Goal: Task Accomplishment & Management: Use online tool/utility

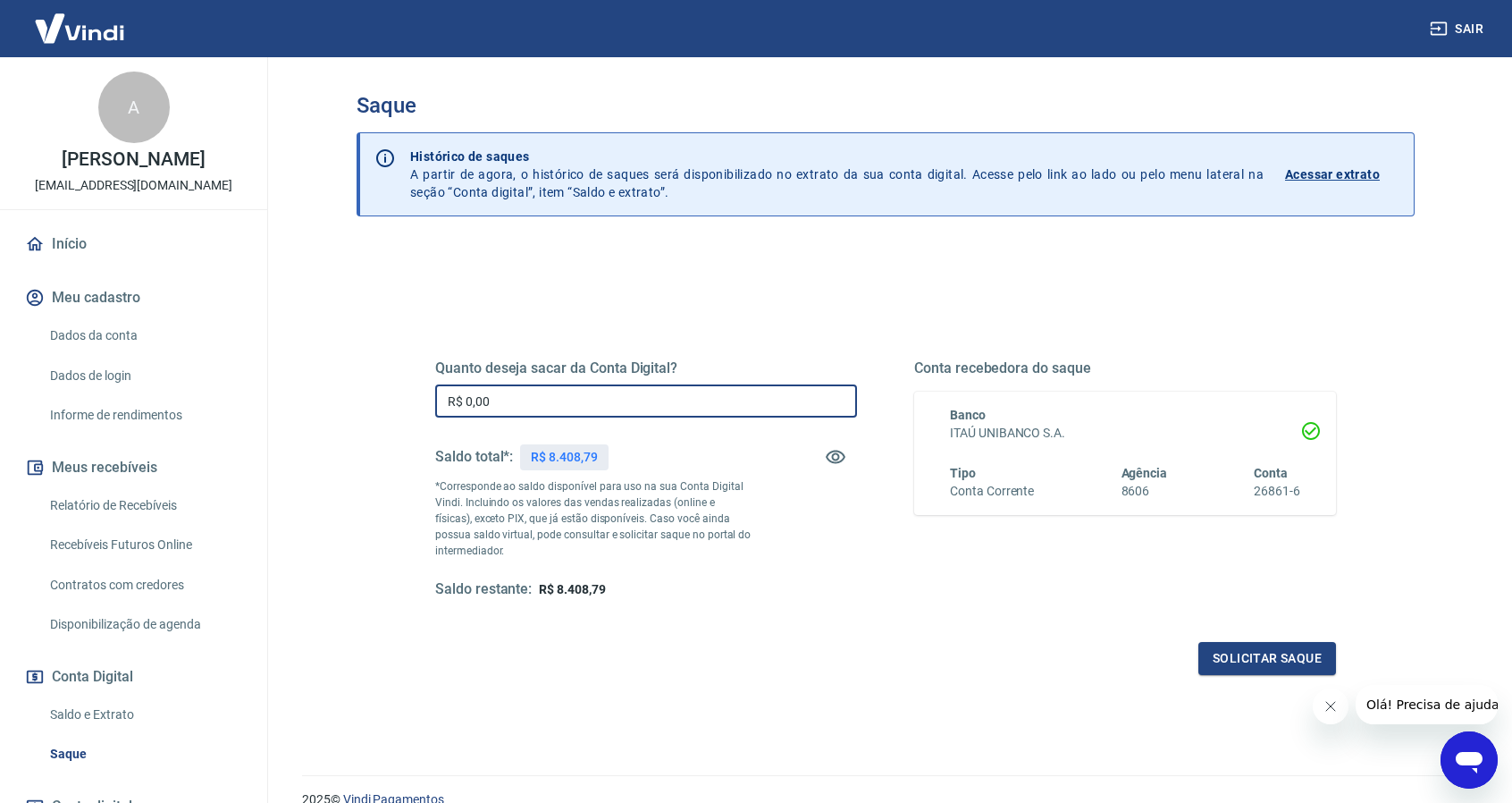
click at [546, 403] on input "R$ 0,00" at bounding box center [646, 401] width 421 height 33
type input "R$ 8.408,79"
click at [1258, 657] on button "Solicitar saque" at bounding box center [1267, 658] width 137 height 33
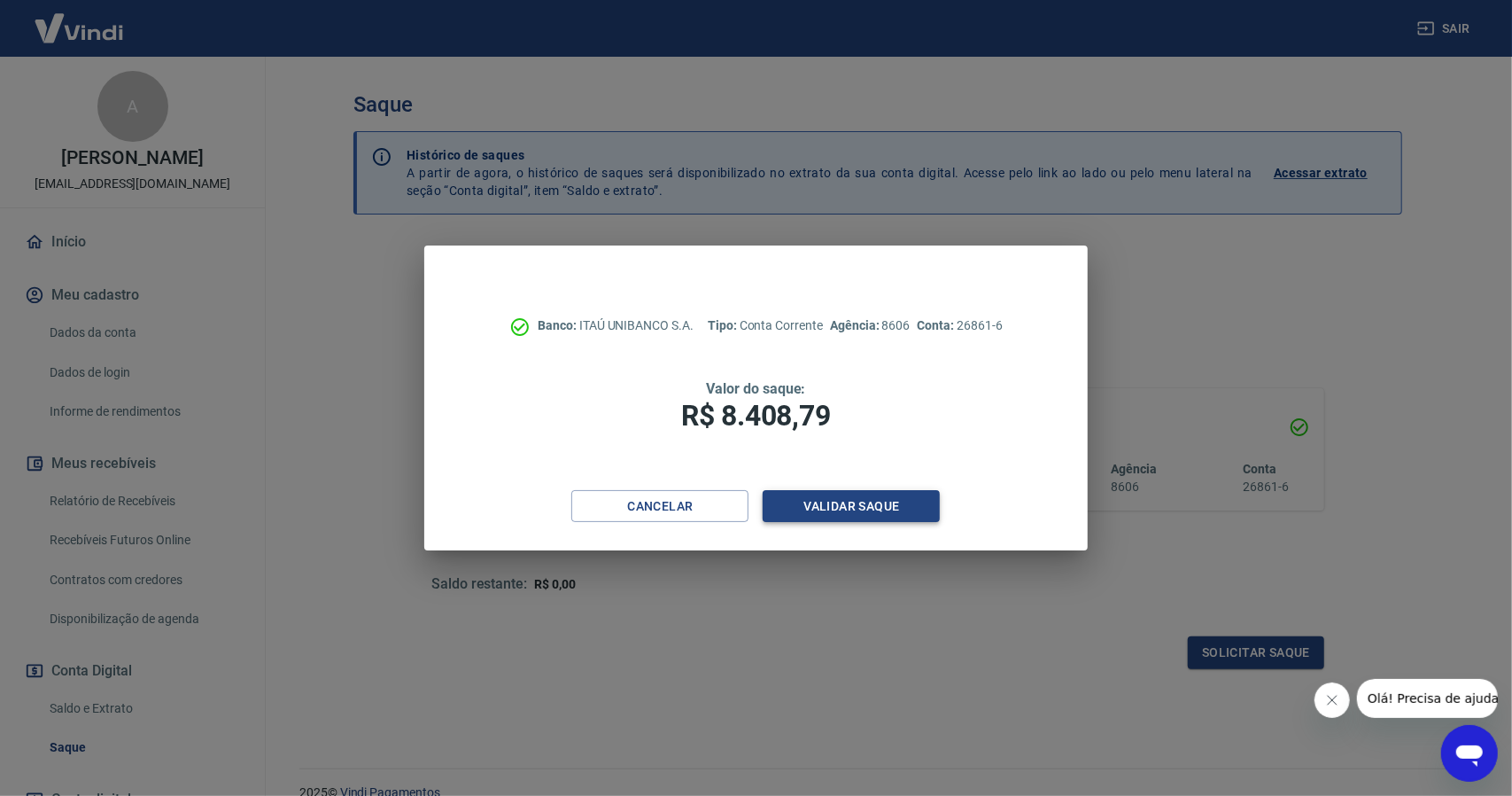
click at [845, 508] on button "Validar saque" at bounding box center [851, 506] width 177 height 33
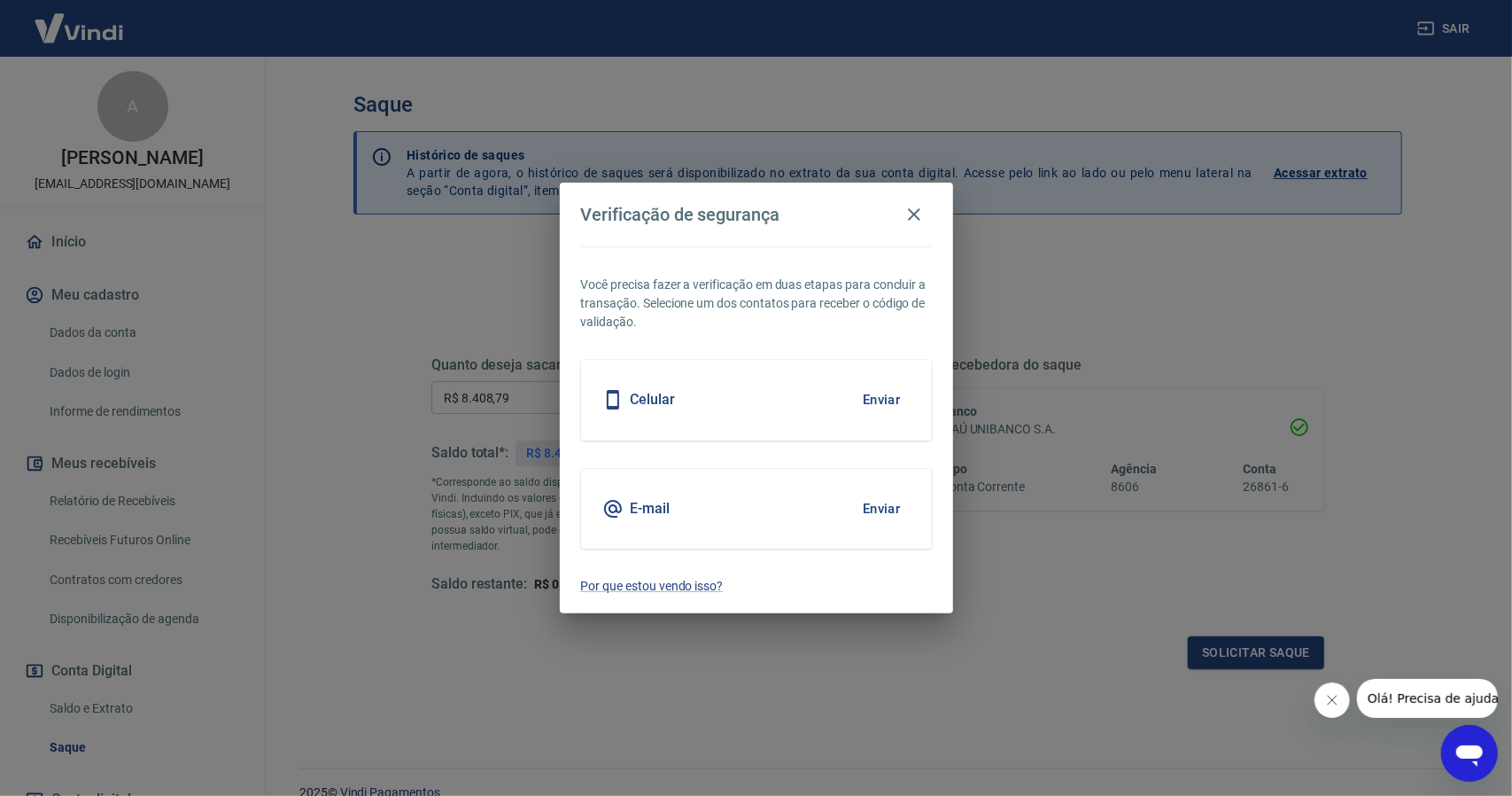
click at [884, 501] on button "Enviar" at bounding box center [881, 509] width 57 height 38
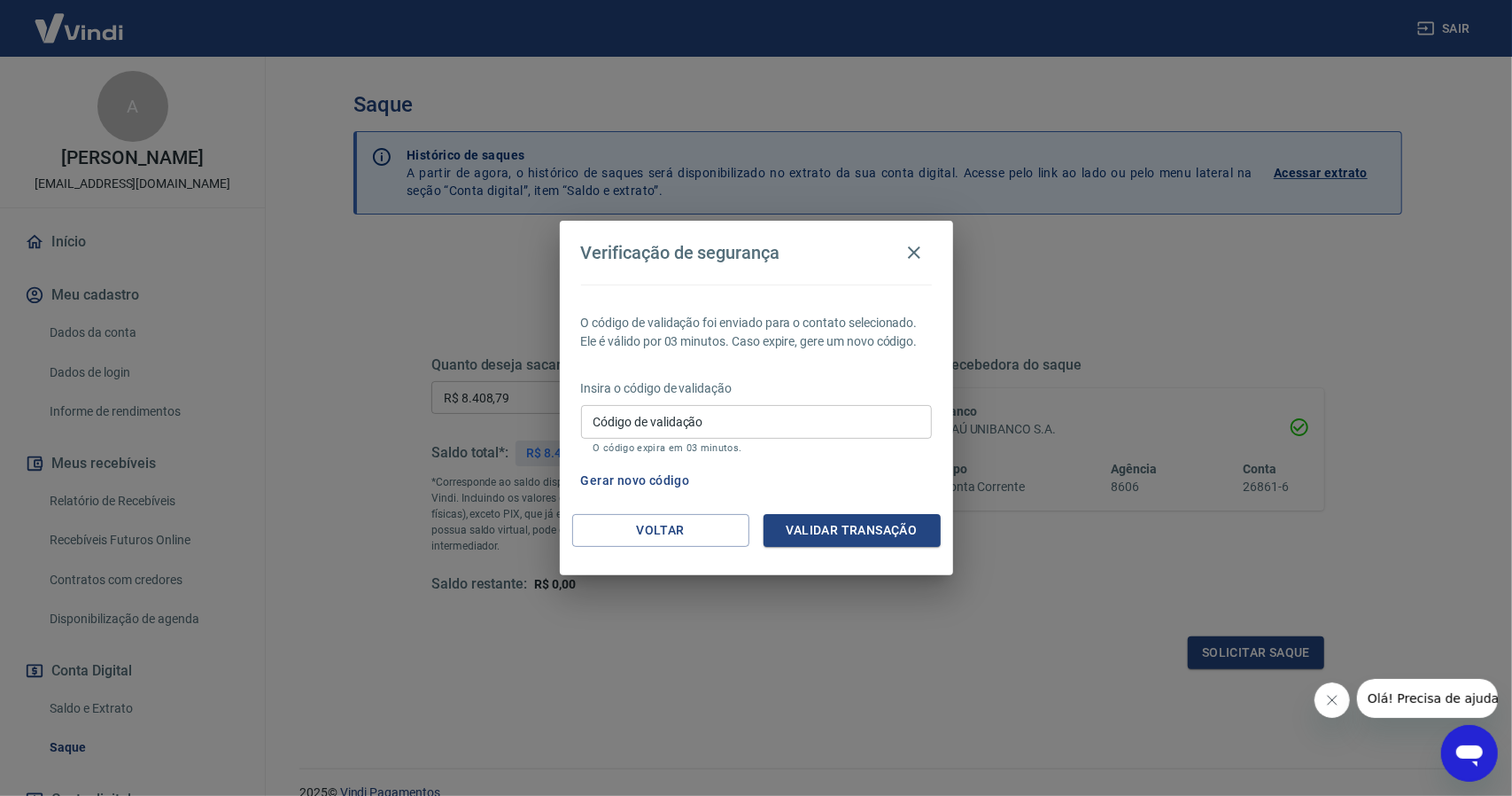
click at [682, 421] on input "Código de validação" at bounding box center [756, 421] width 351 height 33
paste input "479754"
type input "479754"
click at [831, 520] on button "Validar transação" at bounding box center [852, 529] width 177 height 33
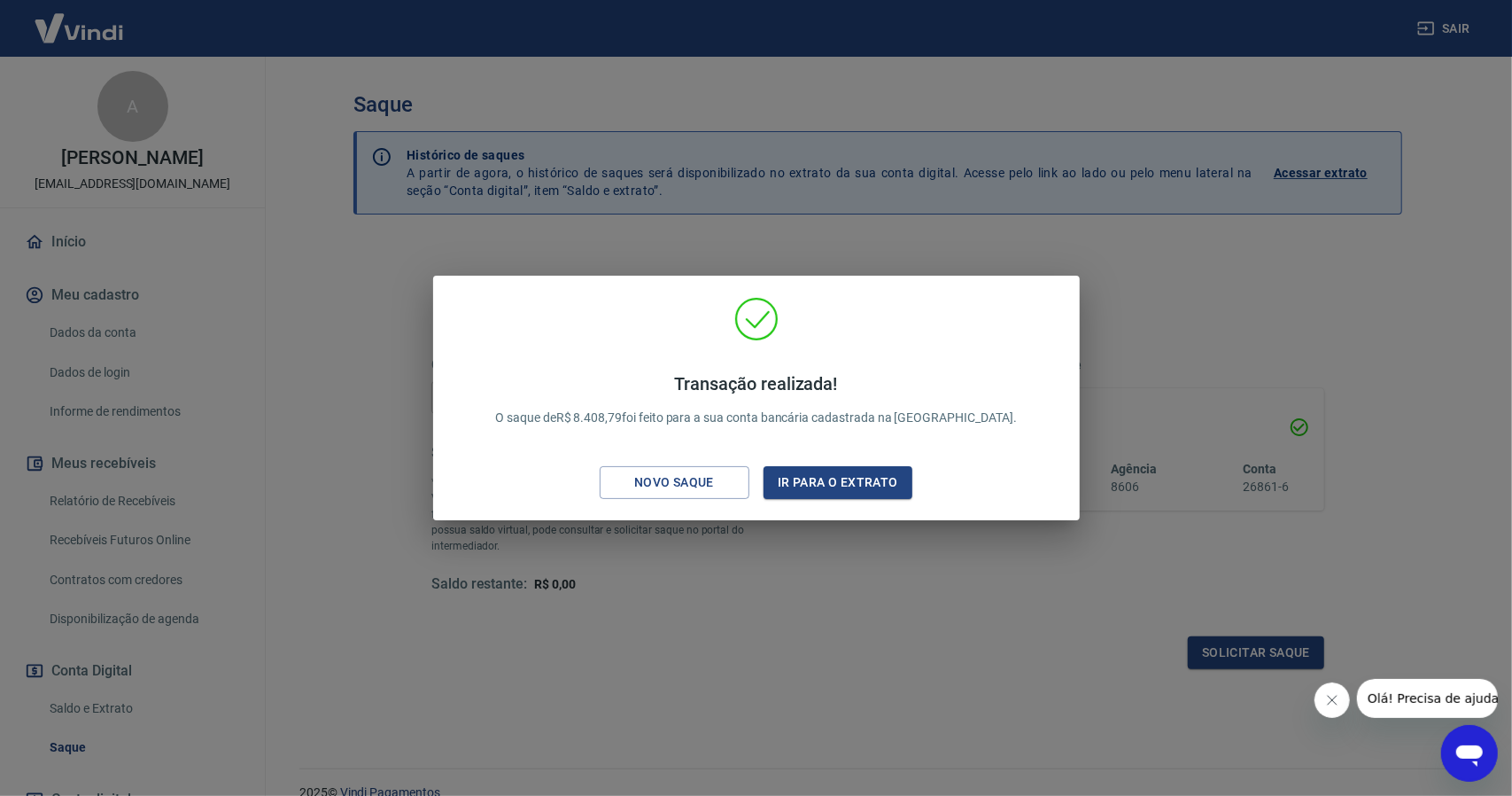
click at [824, 637] on div "Transação realizada! O saque de R$ 8.408,79 foi feito para a sua conta bancária…" at bounding box center [756, 398] width 1512 height 796
